Goal: Check status: Check status

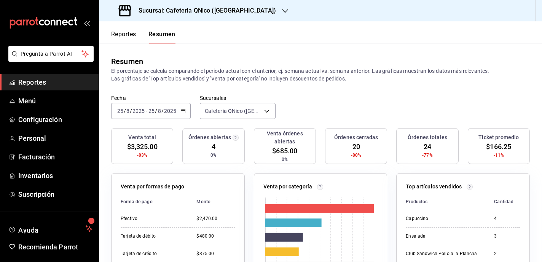
scroll to position [26, 0]
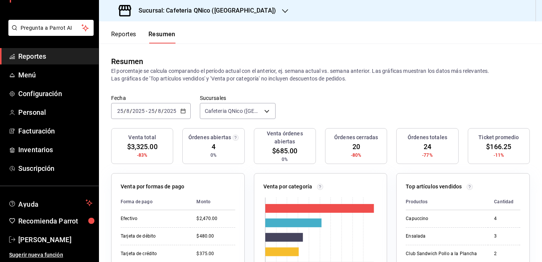
click at [241, 8] on div "Sucursal: Cafeteria QNico ([GEOGRAPHIC_DATA])" at bounding box center [198, 10] width 186 height 21
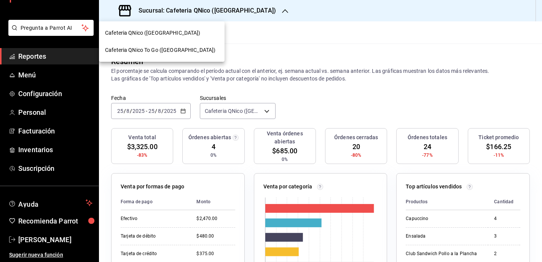
click at [276, 26] on div at bounding box center [271, 131] width 542 height 262
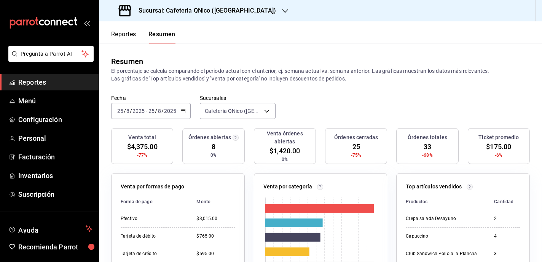
click at [243, 6] on div "Sucursal: Cafeteria QNico (Puebla)" at bounding box center [198, 10] width 186 height 21
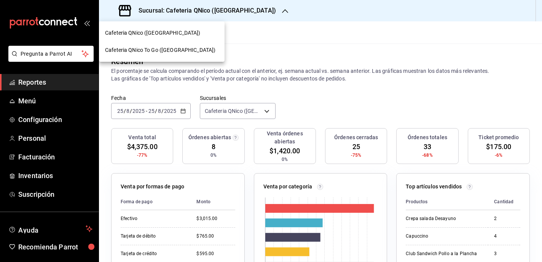
click at [153, 50] on span "Cafeteria QNico To Go ([GEOGRAPHIC_DATA])" at bounding box center [160, 50] width 110 height 8
